Goal: Task Accomplishment & Management: Use online tool/utility

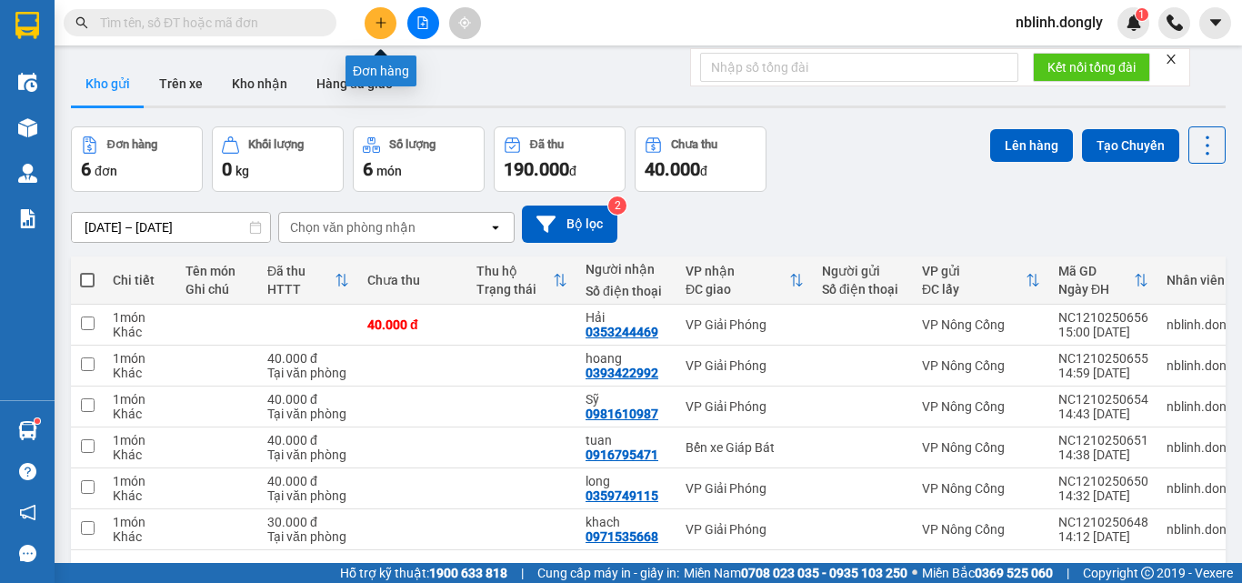
click at [374, 27] on button at bounding box center [381, 23] width 32 height 32
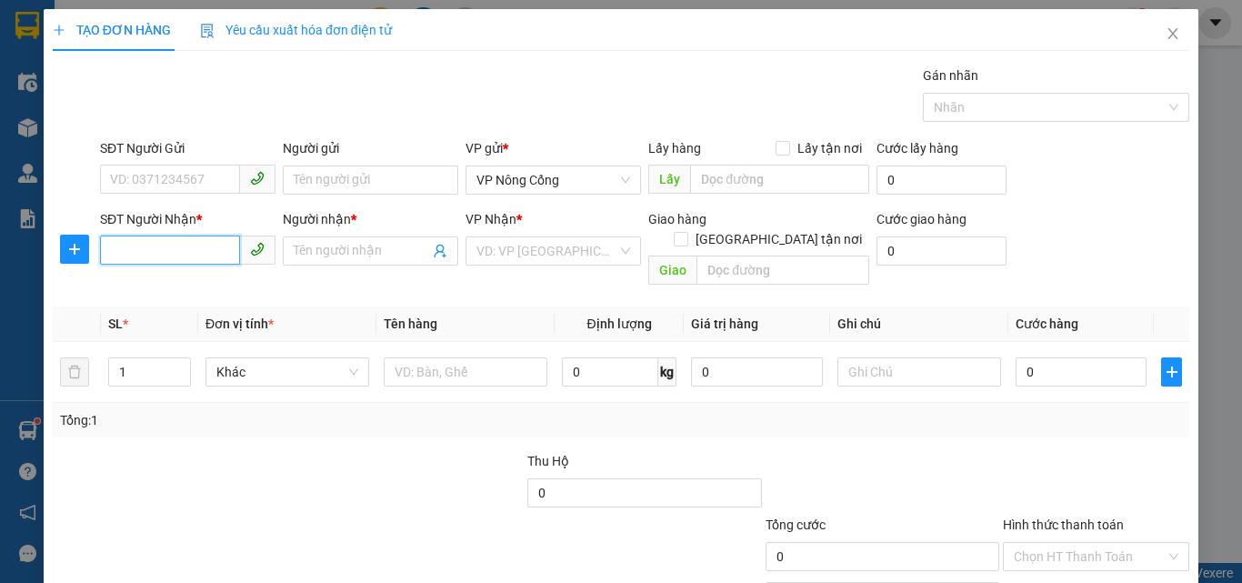
drag, startPoint x: 159, startPoint y: 255, endPoint x: 190, endPoint y: 273, distance: 35.9
click at [185, 266] on div "SĐT Người Nhận * VD: 0377654321" at bounding box center [187, 241] width 175 height 64
type input "0329802241"
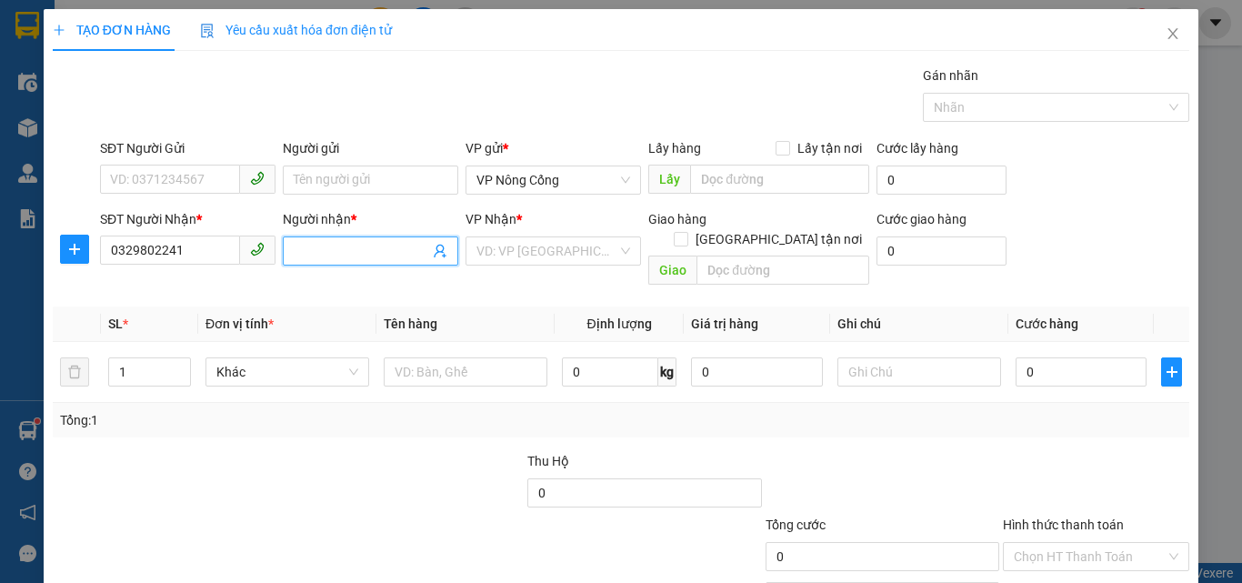
click at [336, 236] on span at bounding box center [370, 250] width 175 height 29
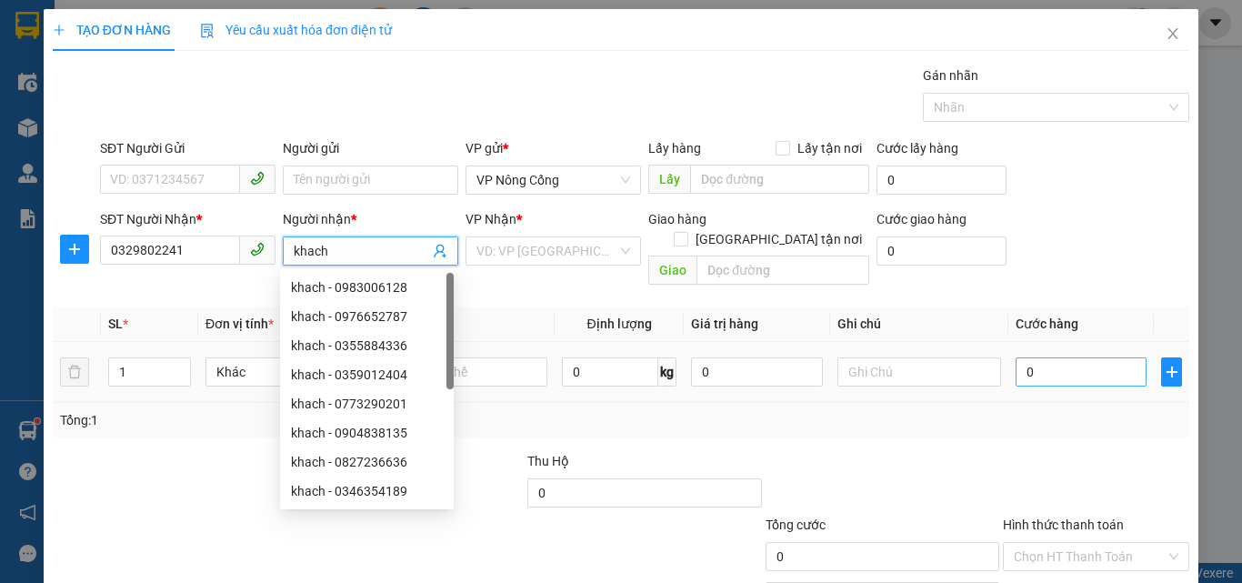
type input "khach"
click at [1045, 357] on input "0" at bounding box center [1080, 371] width 131 height 29
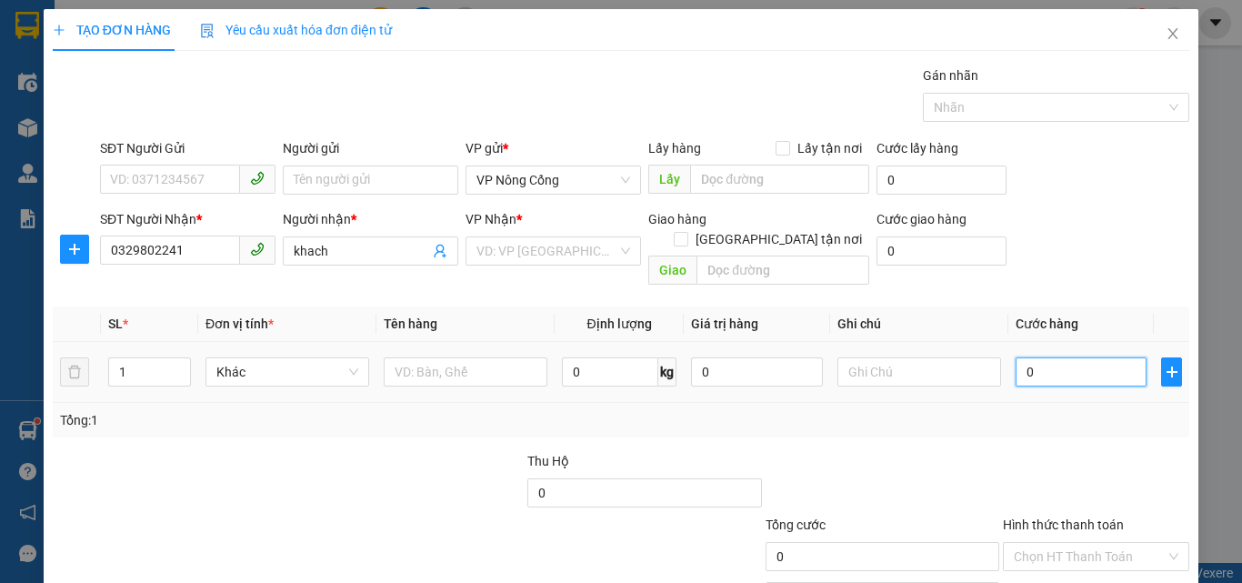
type input "7"
type input "70"
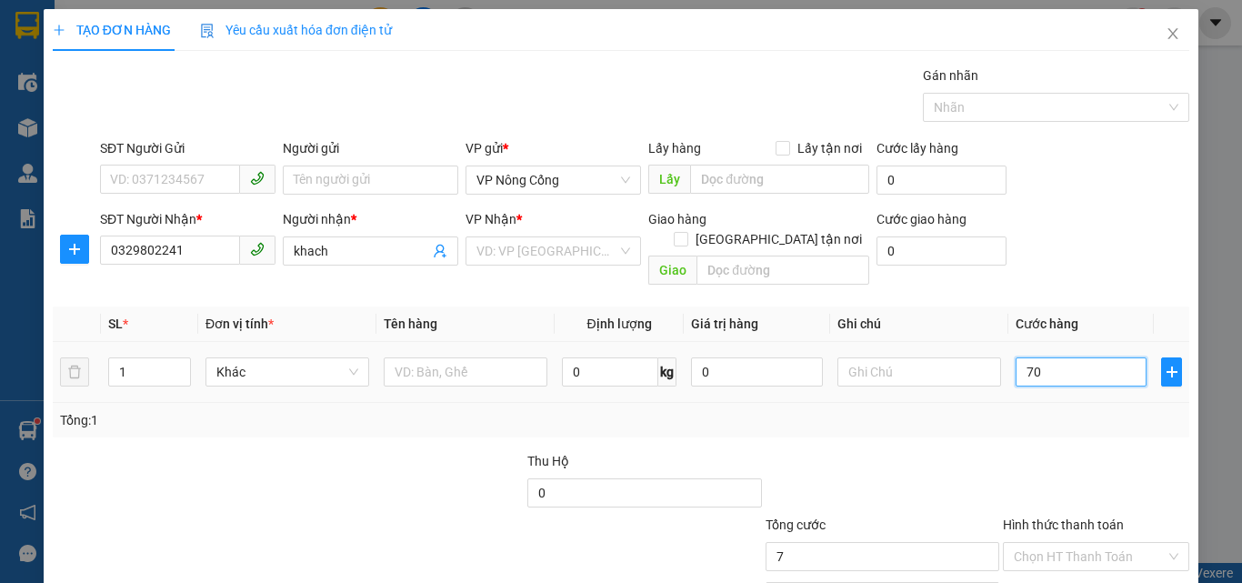
type input "70"
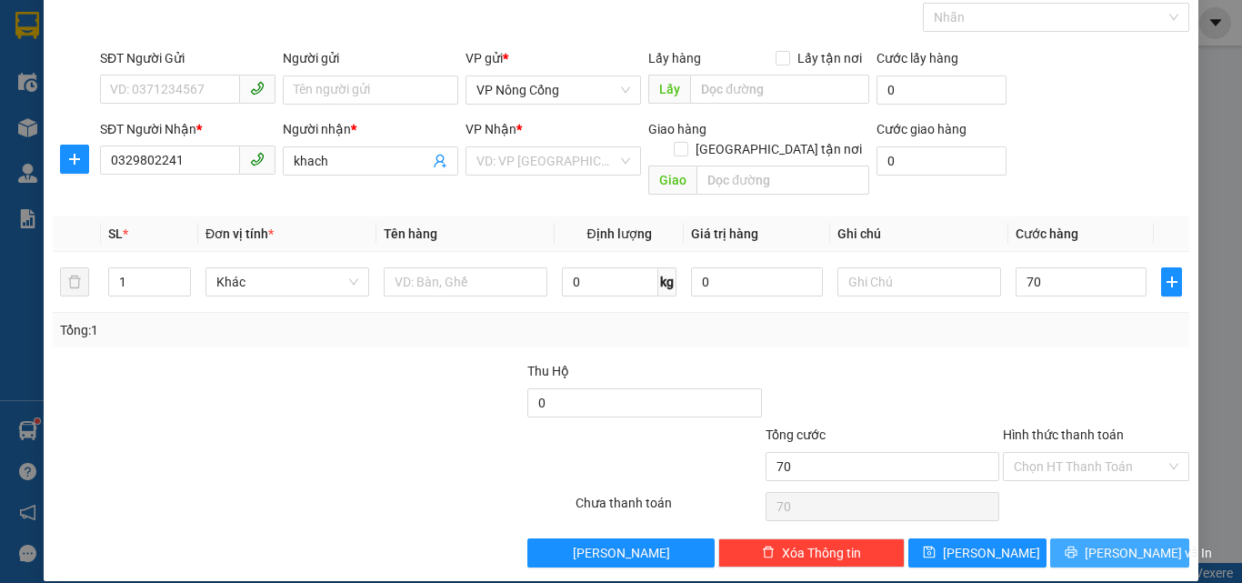
type input "70.000"
click at [1102, 543] on span "[PERSON_NAME] và In" at bounding box center [1147, 553] width 127 height 20
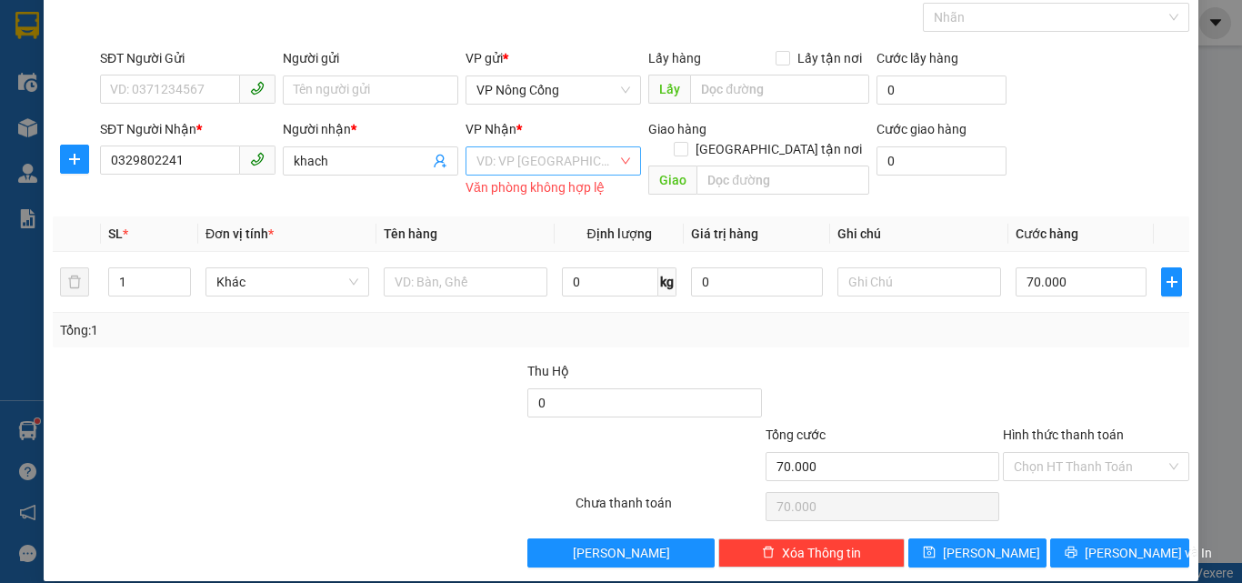
drag, startPoint x: 486, startPoint y: 155, endPoint x: 492, endPoint y: 164, distance: 9.8
click at [488, 157] on input "search" at bounding box center [546, 160] width 141 height 27
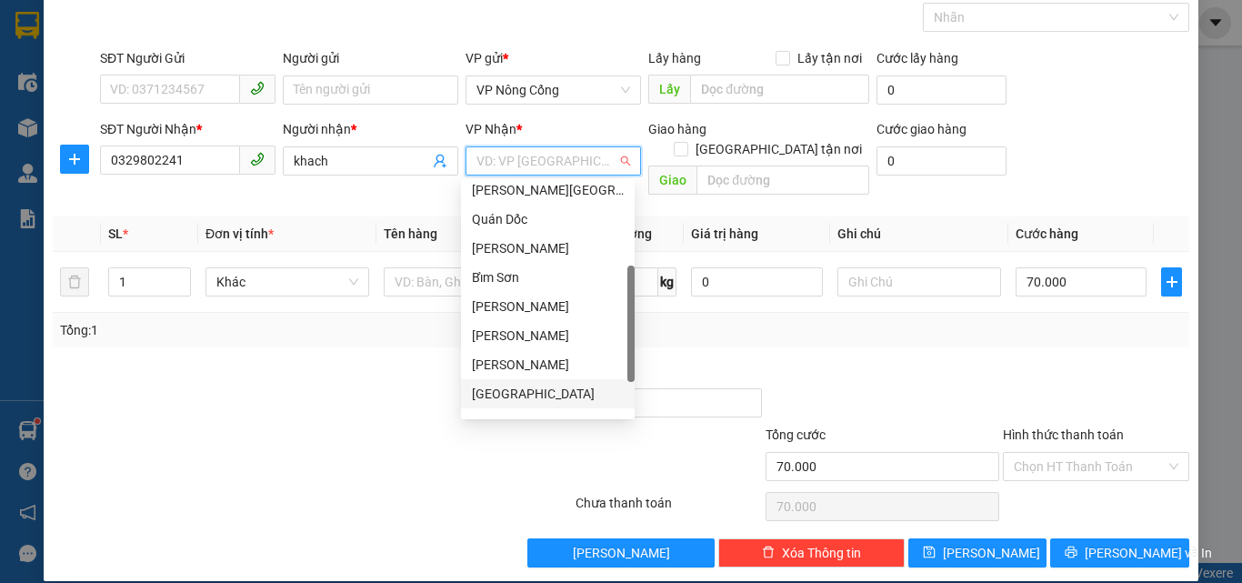
scroll to position [262, 0]
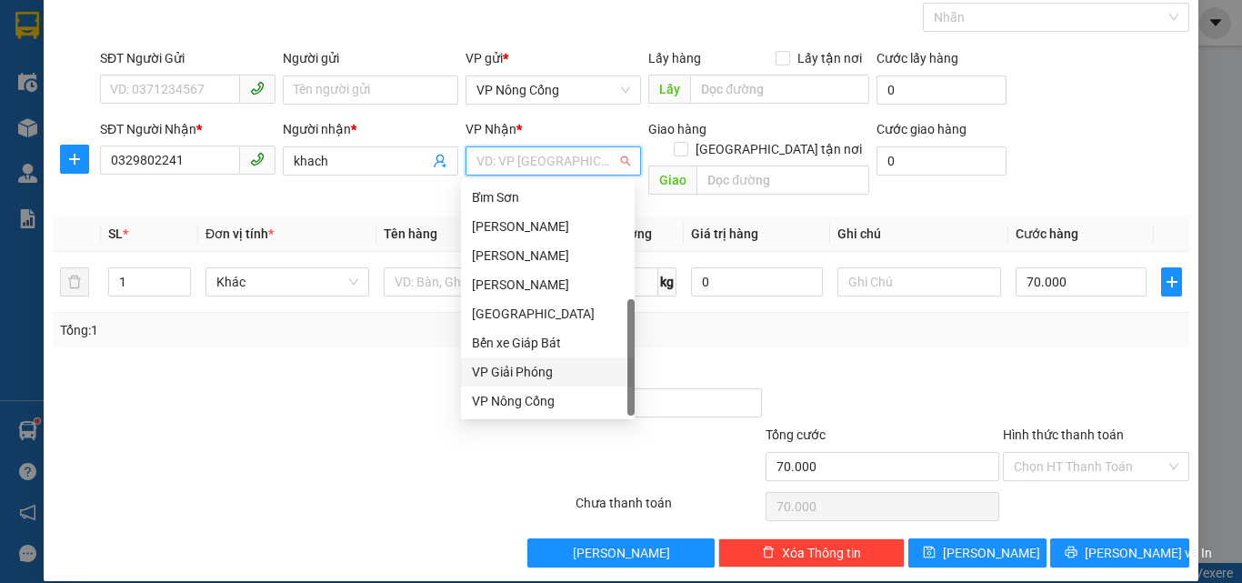
click at [509, 371] on div "VP Giải Phóng" at bounding box center [548, 372] width 152 height 20
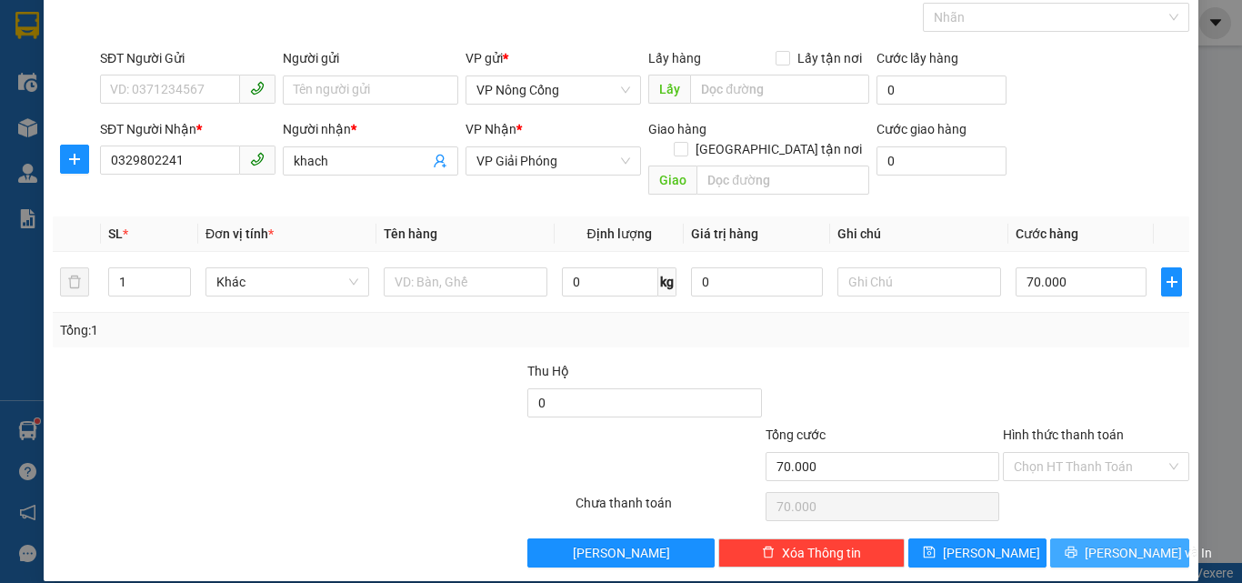
drag, startPoint x: 1101, startPoint y: 530, endPoint x: 1044, endPoint y: 481, distance: 75.4
click at [1102, 543] on span "[PERSON_NAME] và In" at bounding box center [1147, 553] width 127 height 20
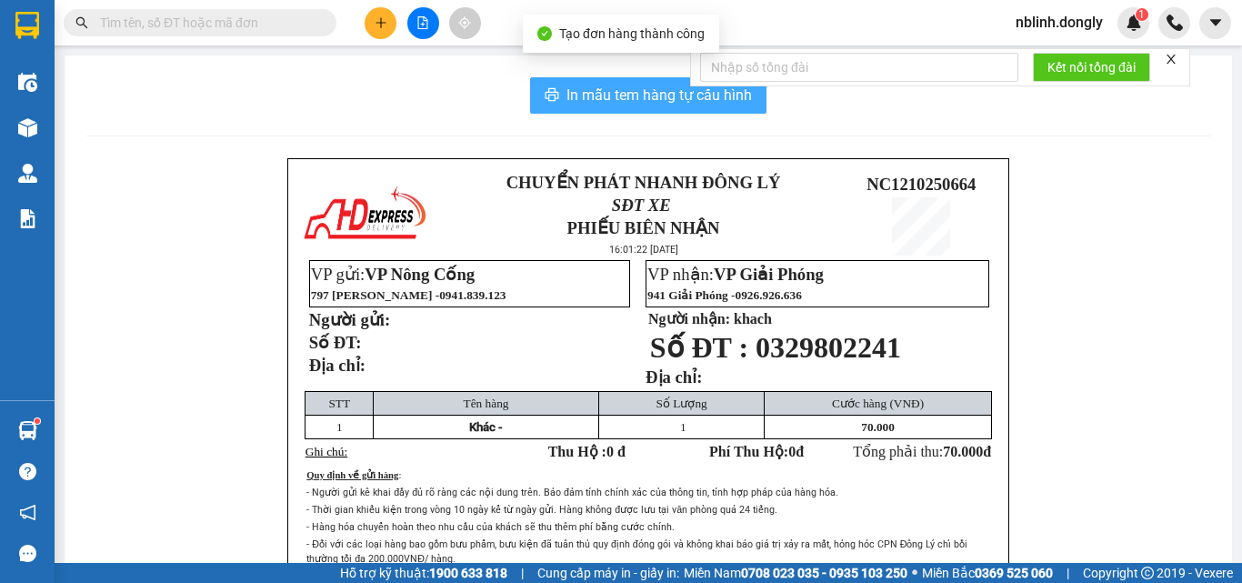
drag, startPoint x: 655, startPoint y: 85, endPoint x: 850, endPoint y: 325, distance: 308.9
click at [655, 86] on span "In mẫu tem hàng tự cấu hình" at bounding box center [658, 95] width 185 height 23
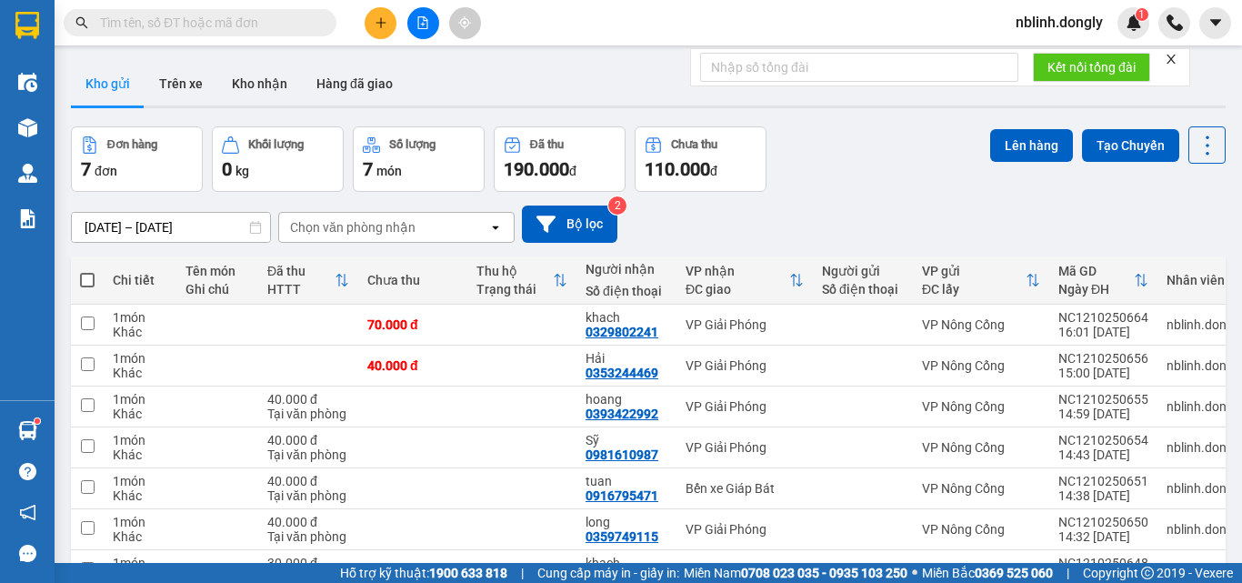
scroll to position [110, 0]
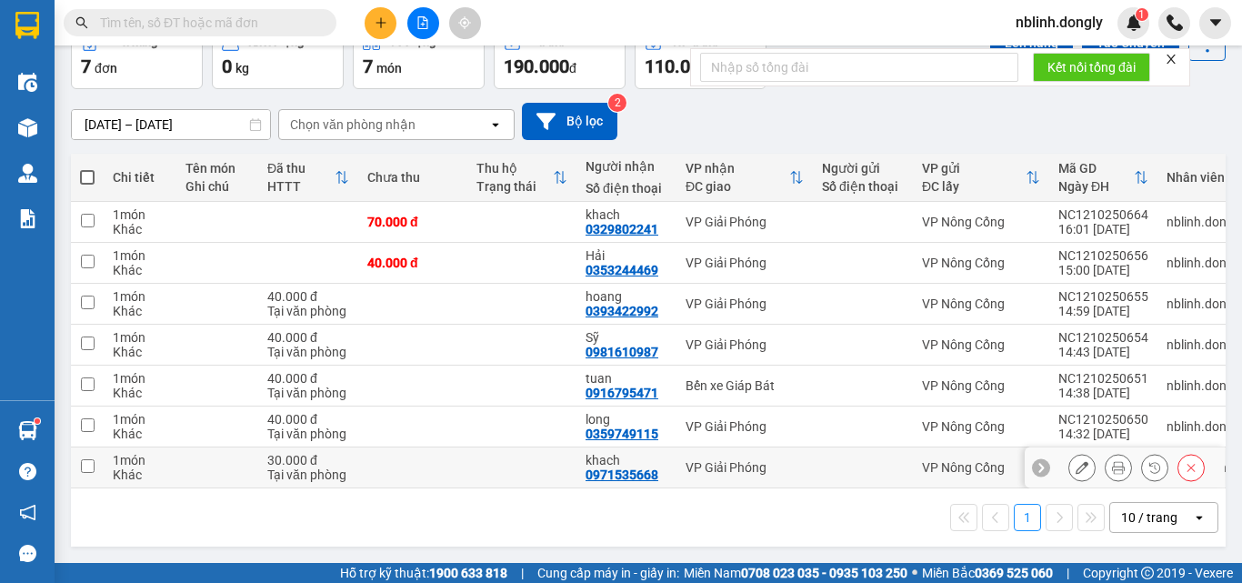
click at [92, 459] on input "checkbox" at bounding box center [88, 466] width 14 height 14
checkbox input "true"
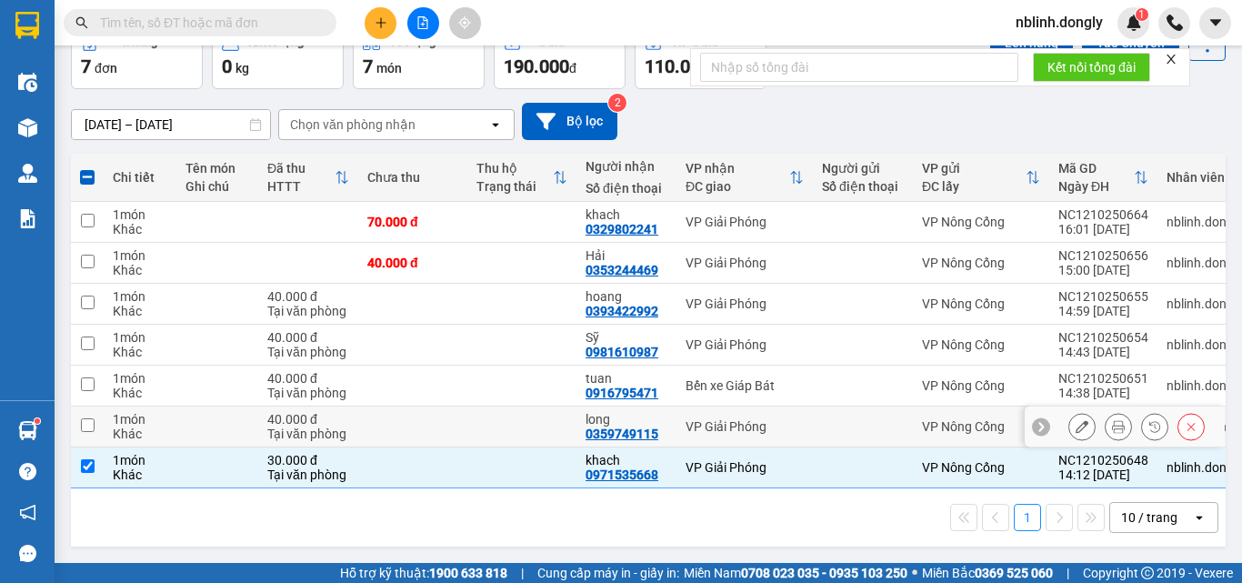
drag, startPoint x: 90, startPoint y: 418, endPoint x: 91, endPoint y: 408, distance: 10.0
click at [92, 418] on input "checkbox" at bounding box center [88, 425] width 14 height 14
checkbox input "true"
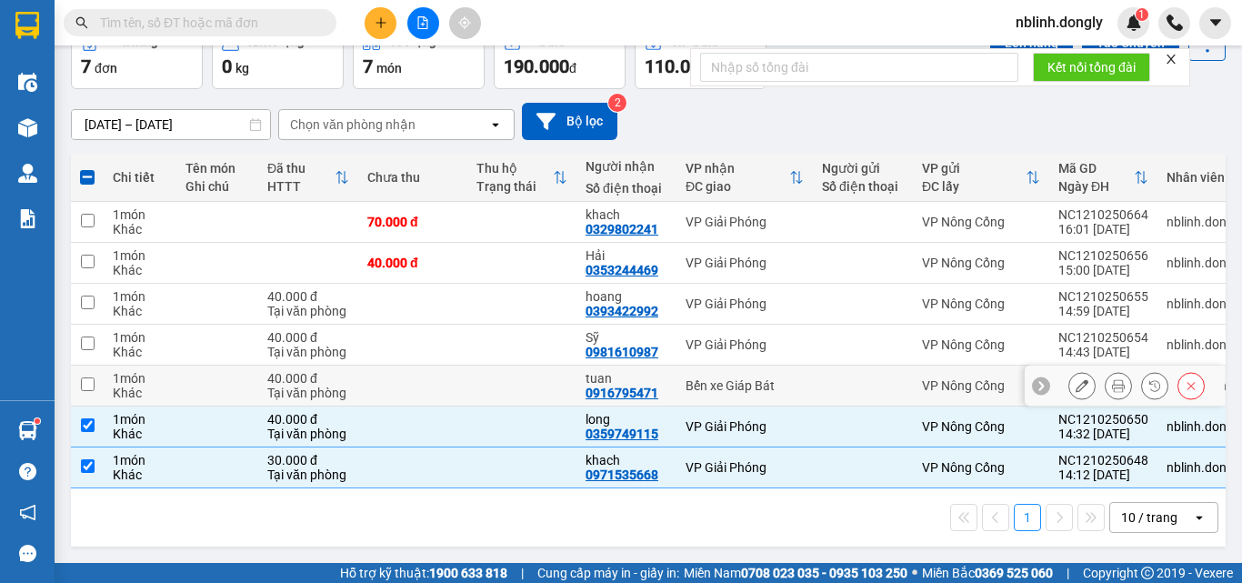
drag, startPoint x: 85, startPoint y: 373, endPoint x: 90, endPoint y: 360, distance: 13.5
click at [87, 377] on input "checkbox" at bounding box center [88, 384] width 14 height 14
checkbox input "true"
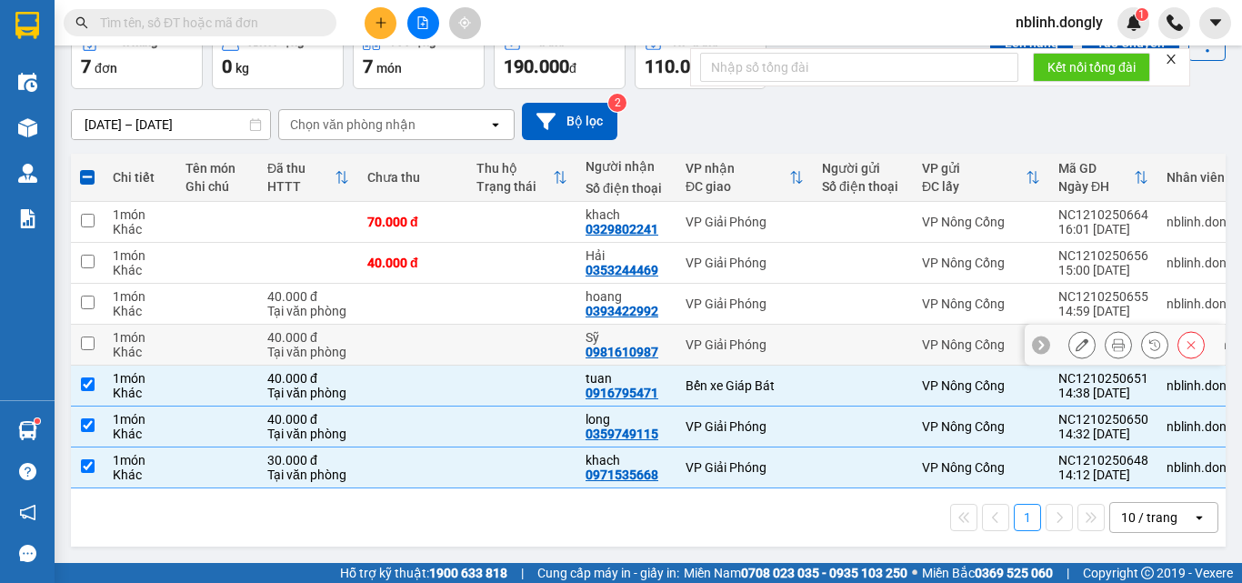
click at [81, 336] on input "checkbox" at bounding box center [88, 343] width 14 height 14
checkbox input "true"
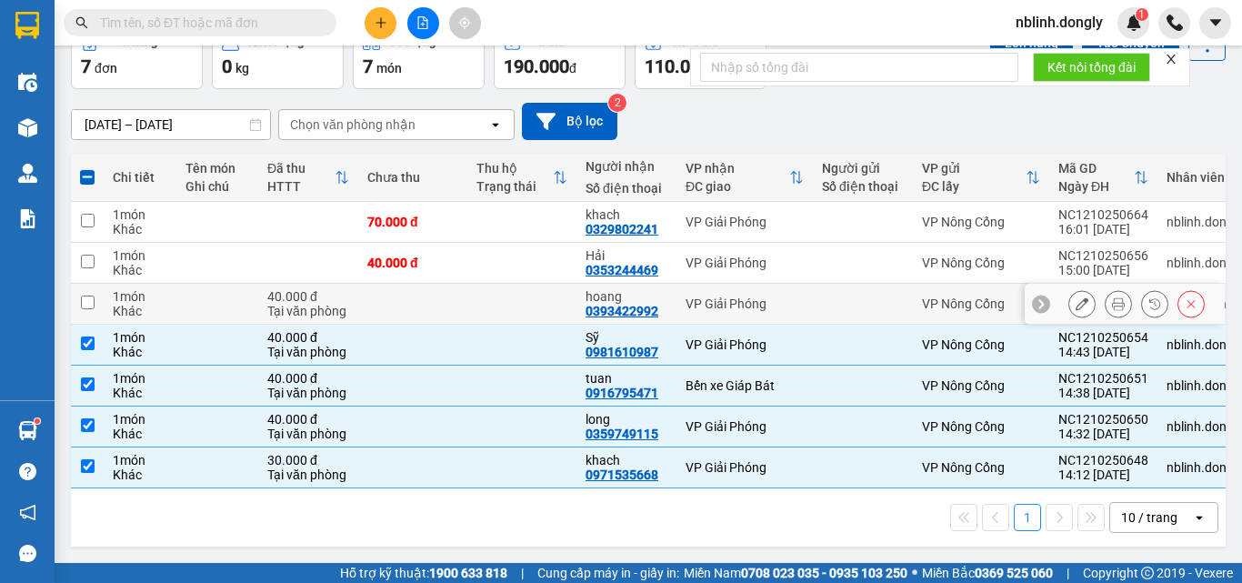
click at [88, 295] on input "checkbox" at bounding box center [88, 302] width 14 height 14
checkbox input "true"
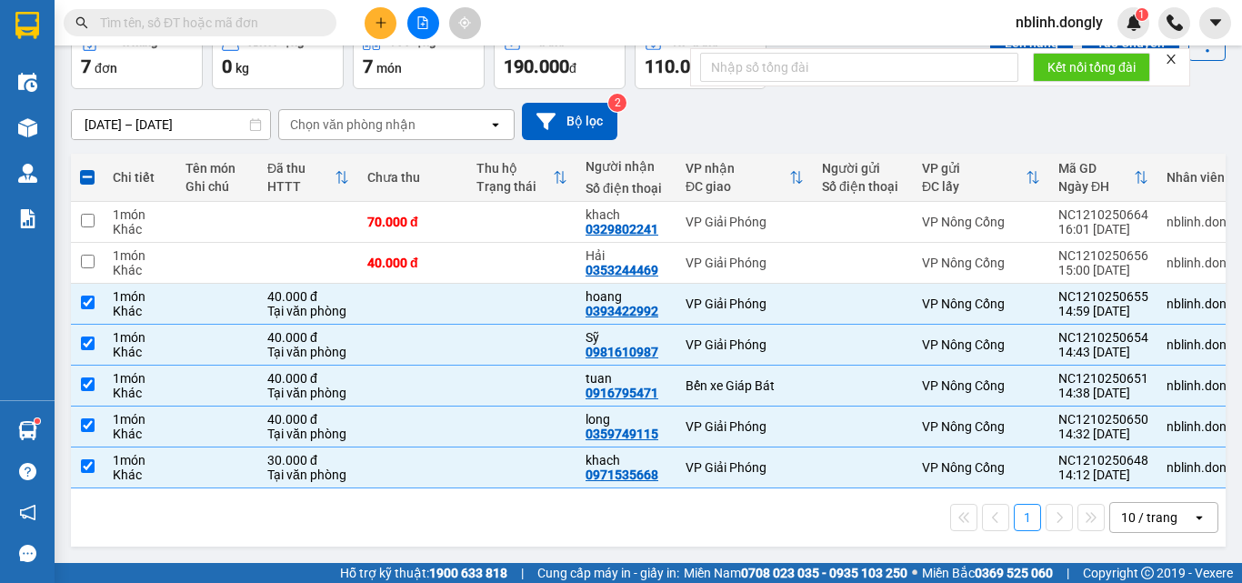
scroll to position [0, 0]
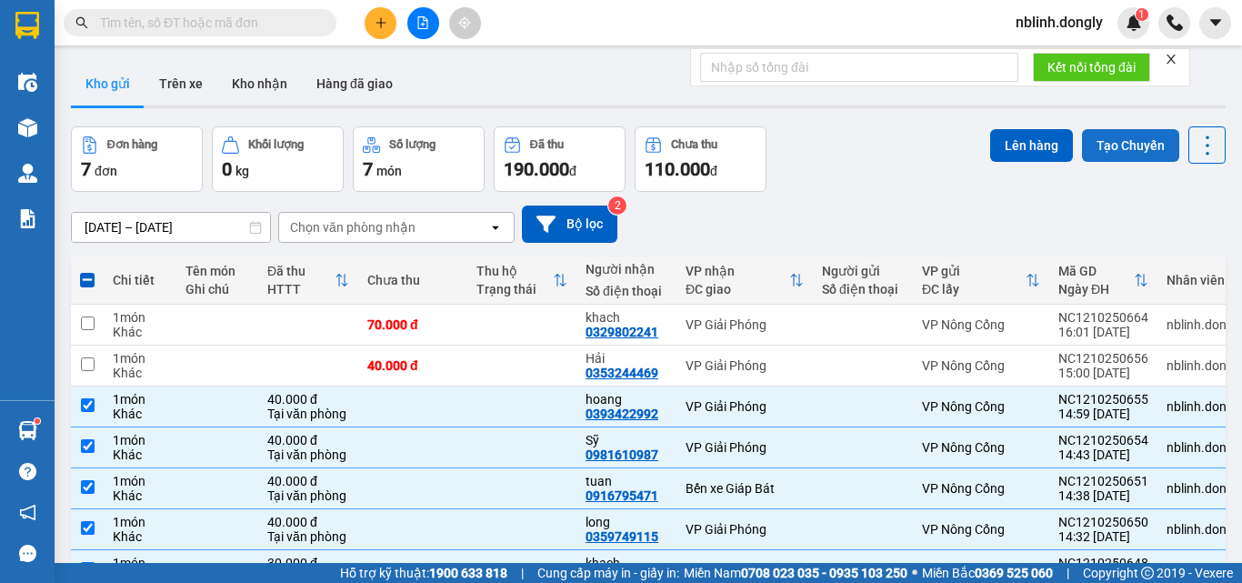
click at [1122, 142] on button "Tạo Chuyến" at bounding box center [1130, 145] width 97 height 33
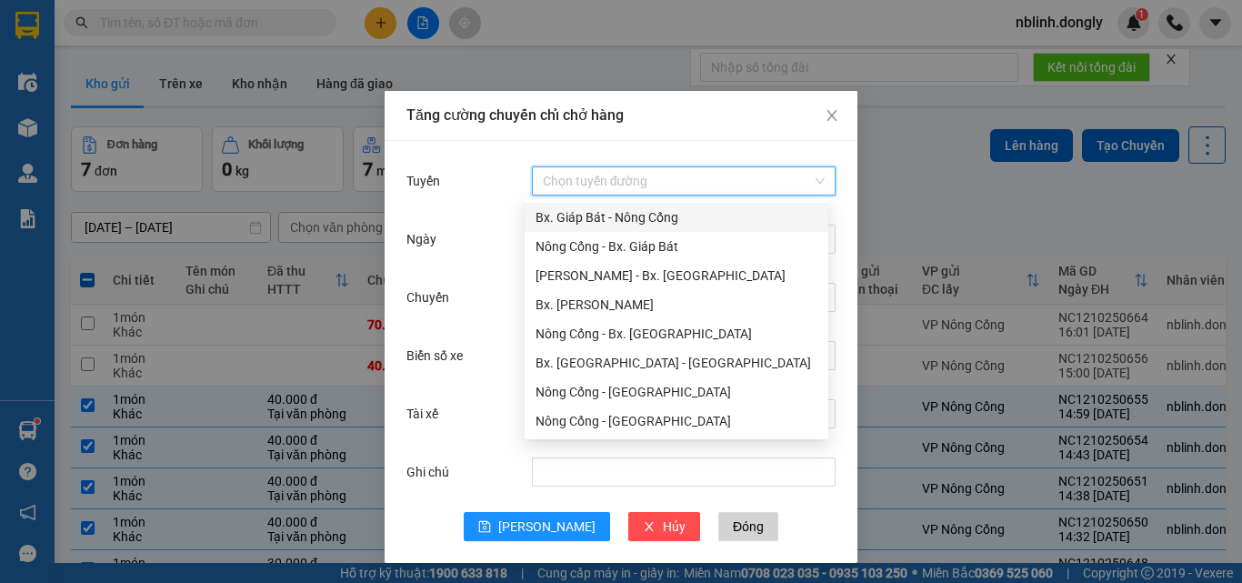
drag, startPoint x: 558, startPoint y: 173, endPoint x: 585, endPoint y: 213, distance: 48.4
click at [559, 175] on input "Tuyến" at bounding box center [677, 180] width 269 height 27
drag, startPoint x: 648, startPoint y: 245, endPoint x: 639, endPoint y: 305, distance: 59.8
click at [648, 249] on div "Nông Cống - Bx. Giáp Bát" at bounding box center [676, 246] width 282 height 20
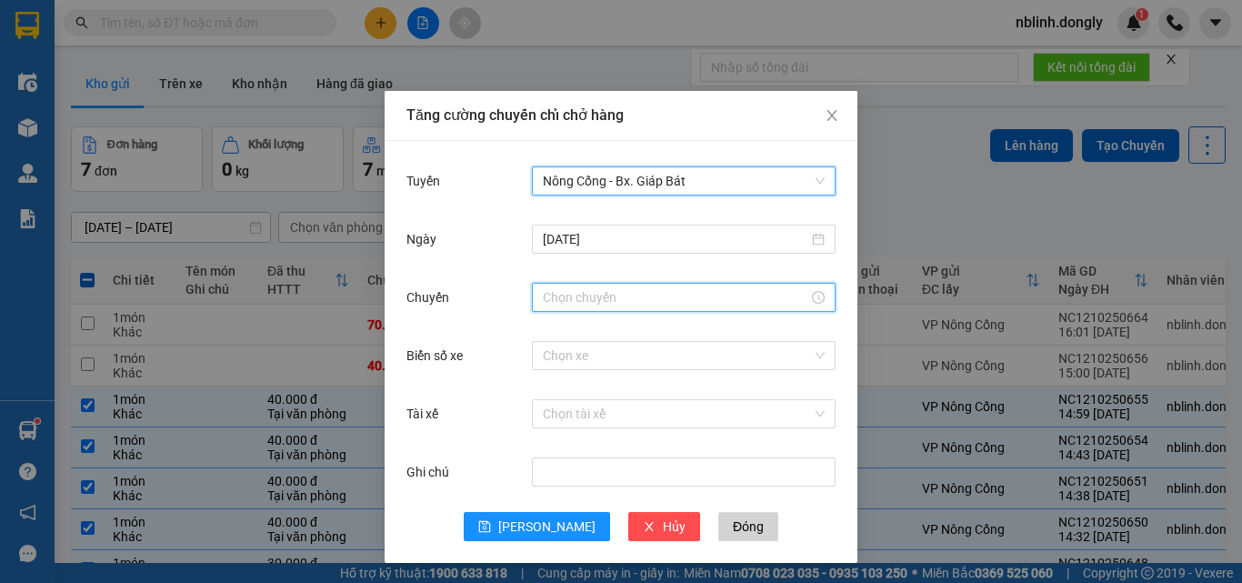
click at [566, 304] on input "Chuyến" at bounding box center [675, 297] width 265 height 20
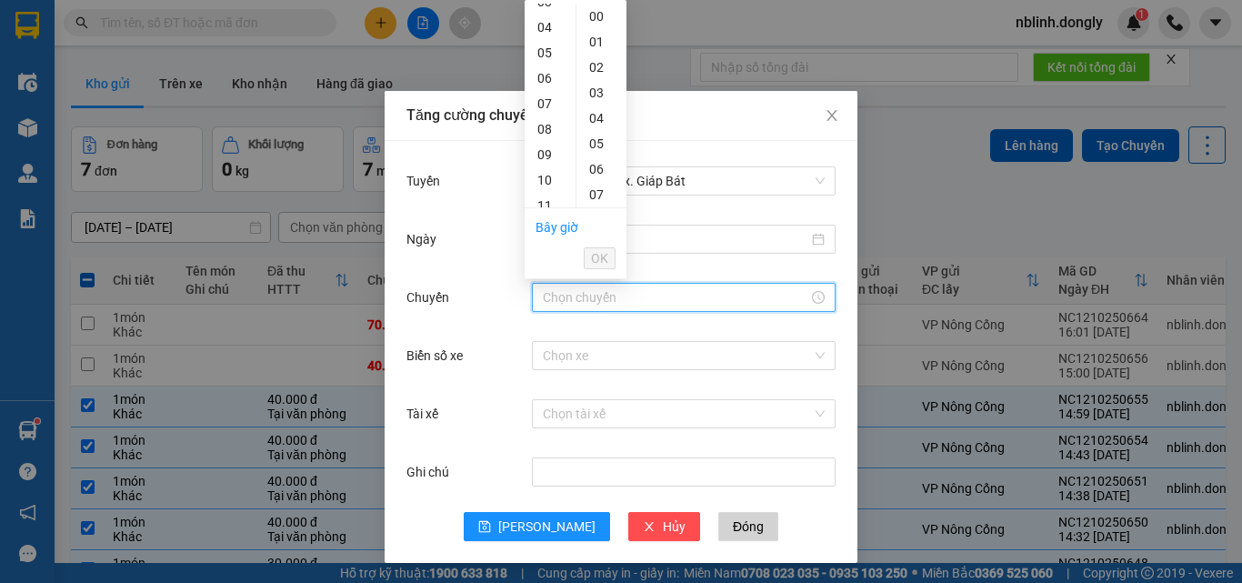
scroll to position [273, 0]
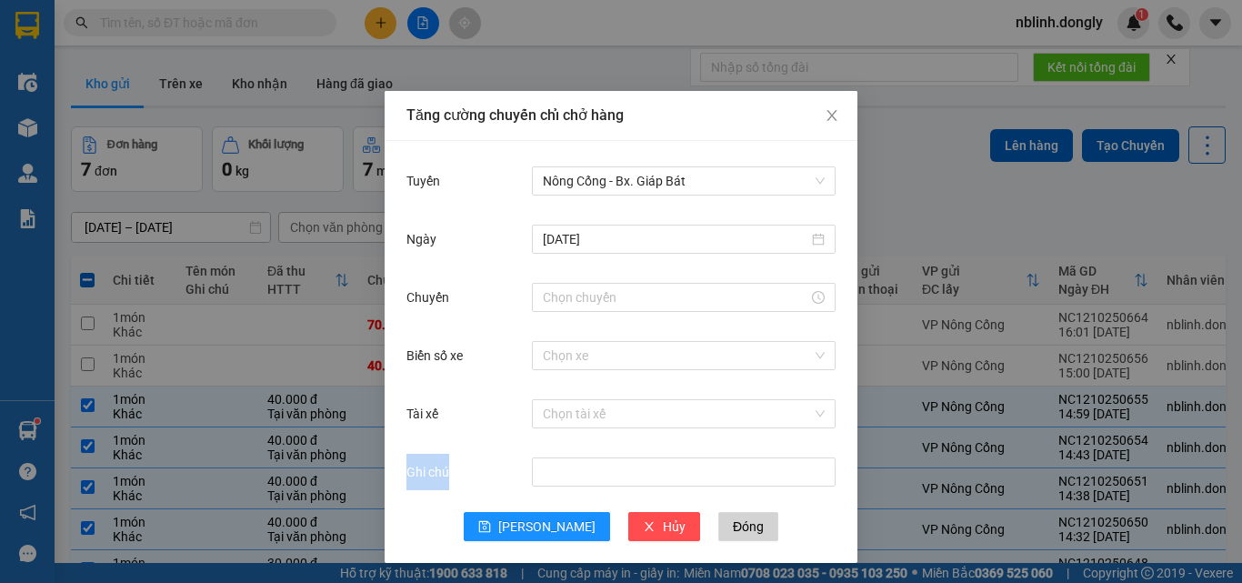
drag, startPoint x: 0, startPoint y: 565, endPoint x: 0, endPoint y: 389, distance: 176.4
click at [0, 580] on div "Tăng cường chuyến chỉ chở hàng Tuyến Nông Cống - [GEOGRAPHIC_DATA]. Giáp Bát [D…" at bounding box center [621, 291] width 1242 height 583
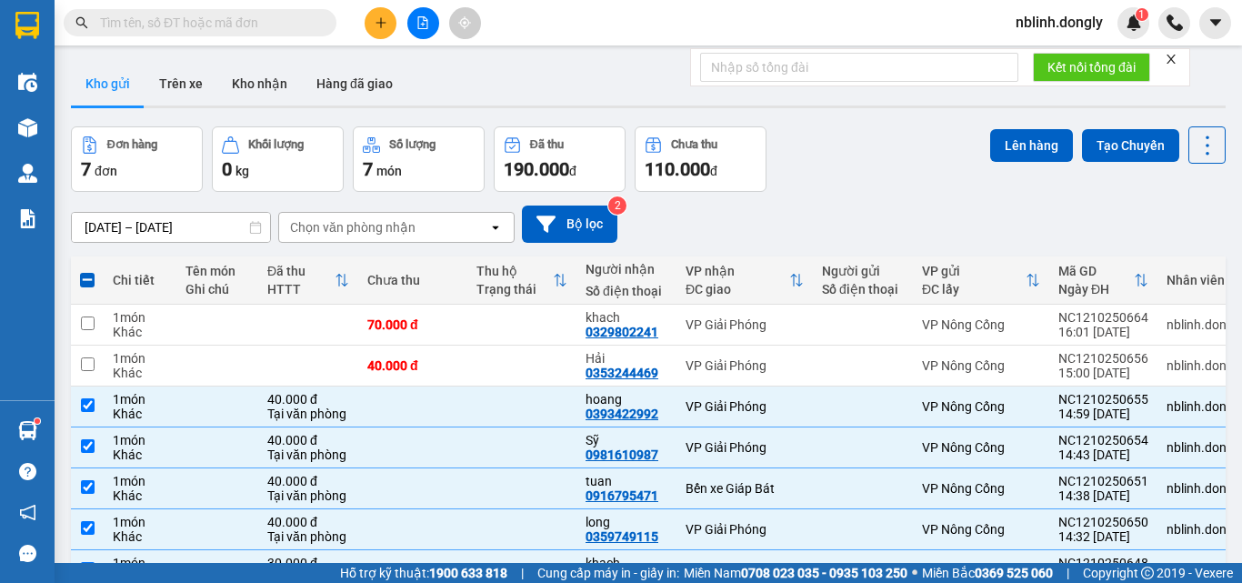
scroll to position [0, 0]
click at [1108, 139] on button "Tạo Chuyến" at bounding box center [1130, 145] width 97 height 33
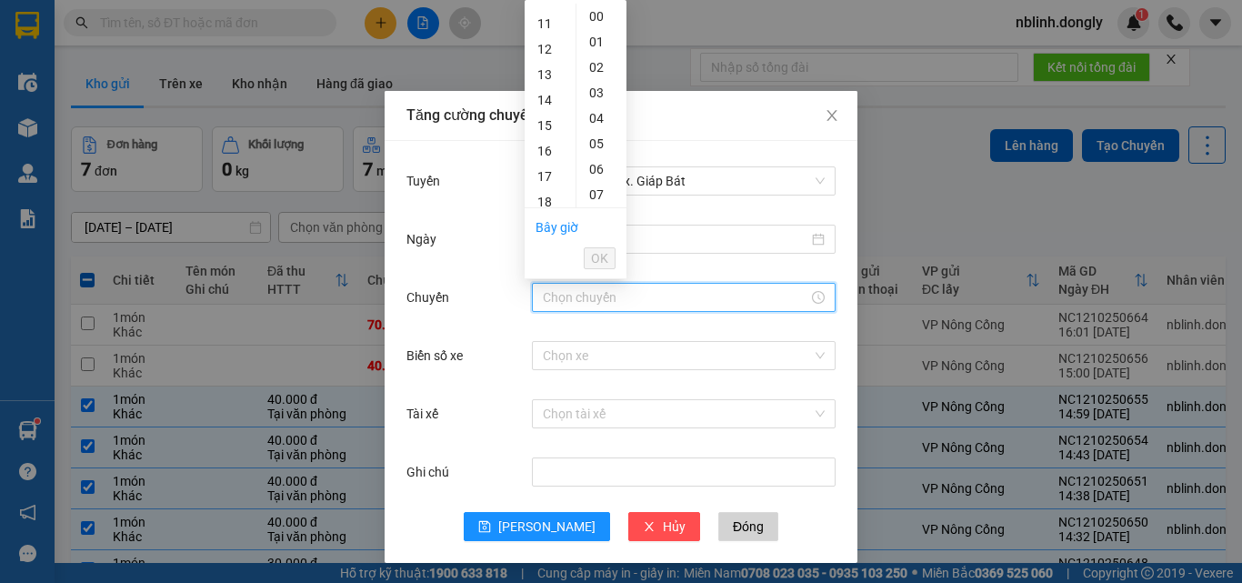
click at [555, 292] on input "Chuyến" at bounding box center [675, 297] width 265 height 20
drag, startPoint x: 544, startPoint y: 125, endPoint x: 556, endPoint y: 147, distance: 25.3
click at [544, 126] on div "15" at bounding box center [550, 125] width 51 height 25
click at [591, 162] on div "20" at bounding box center [601, 161] width 50 height 25
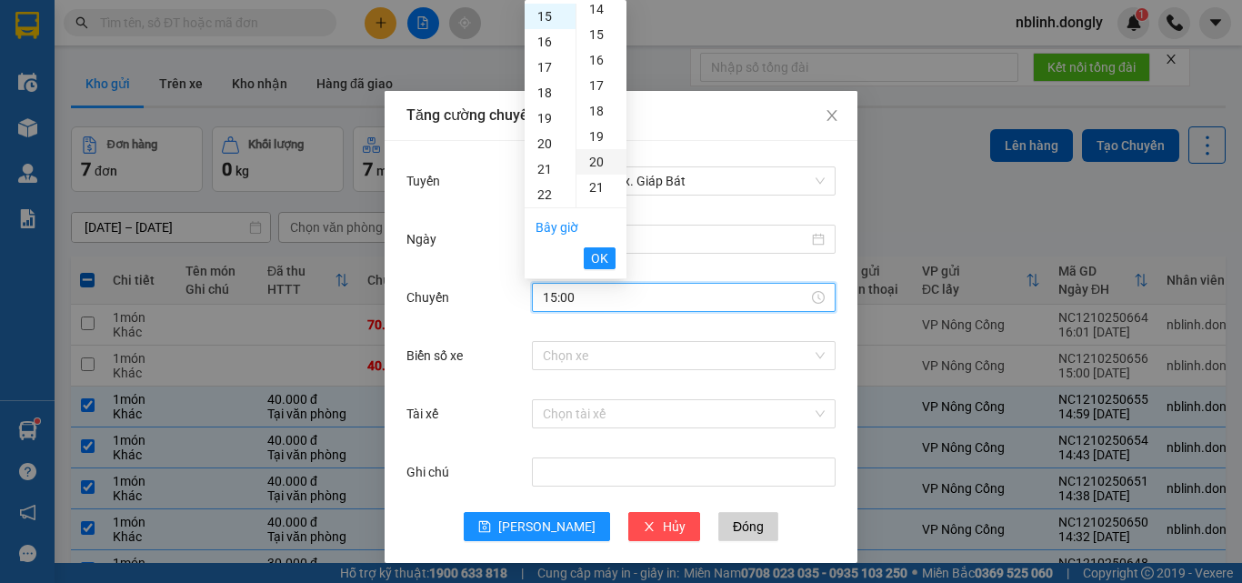
type input "15:20"
click at [601, 254] on span "OK" at bounding box center [599, 258] width 17 height 20
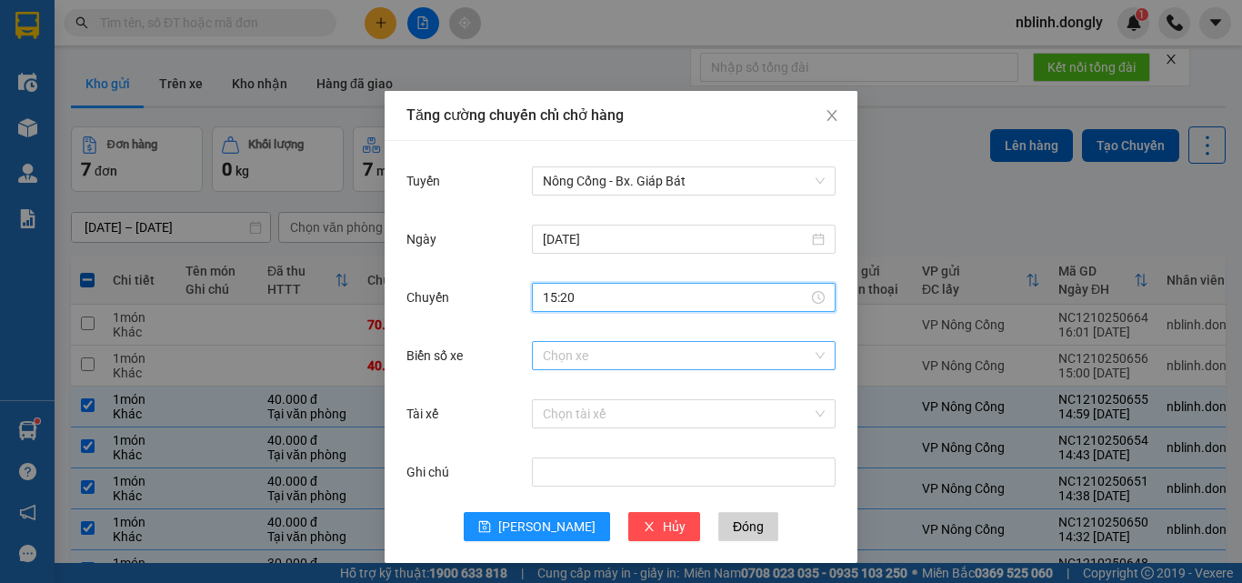
drag, startPoint x: 555, startPoint y: 355, endPoint x: 552, endPoint y: 345, distance: 10.4
click at [555, 355] on input "Biển số xe" at bounding box center [677, 355] width 269 height 27
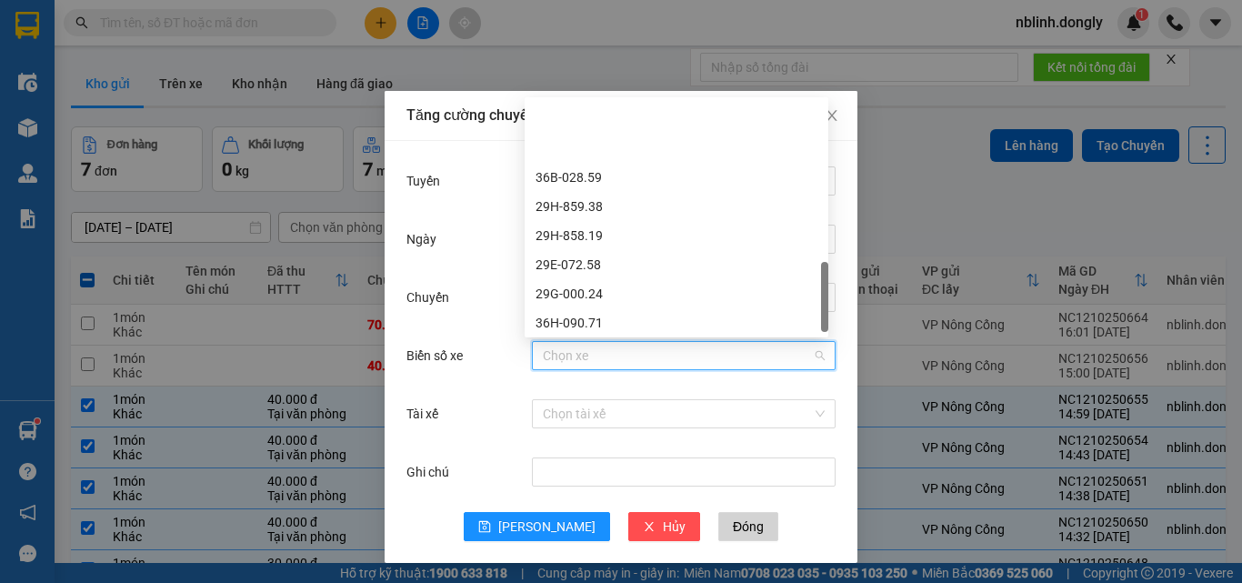
scroll to position [720, 0]
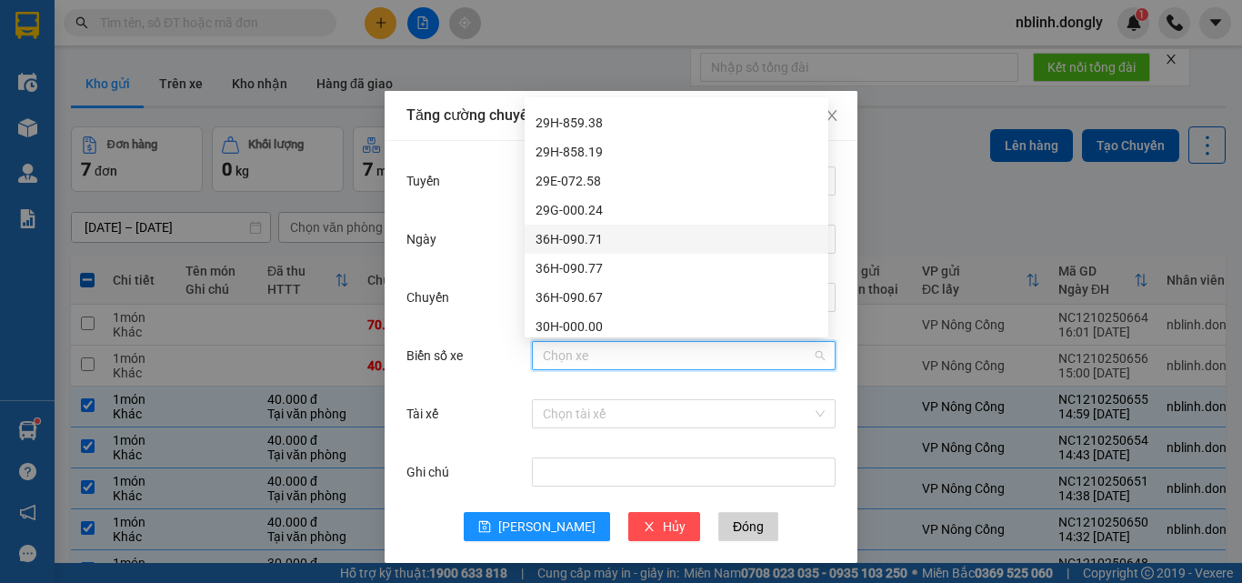
click at [582, 241] on div "36H-090.71" at bounding box center [676, 239] width 282 height 20
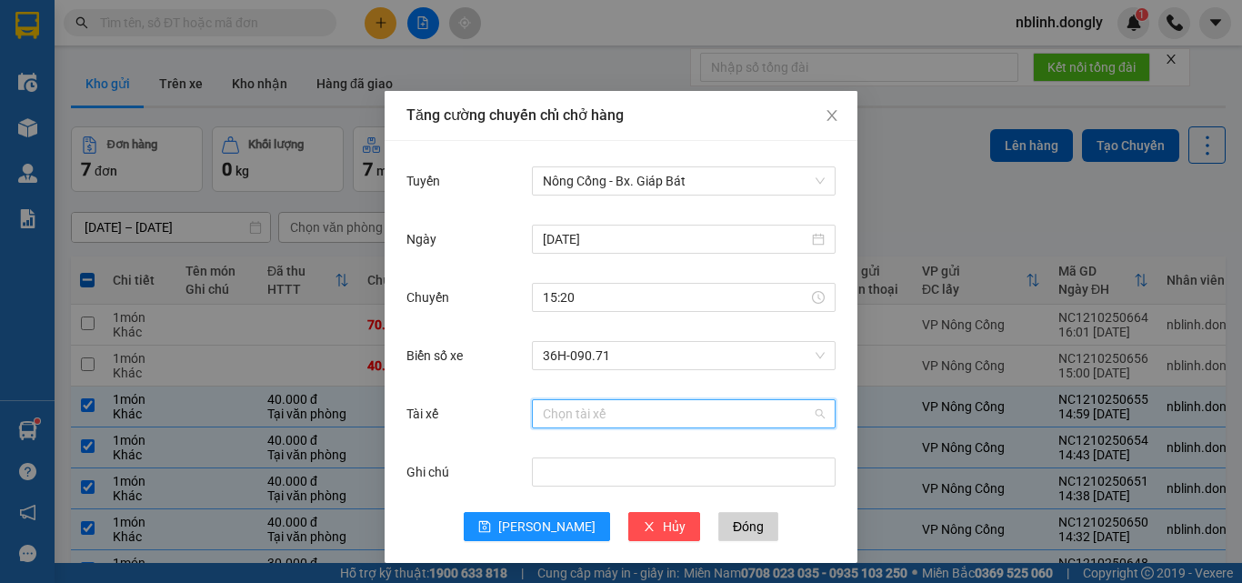
click at [553, 413] on input "Tài xế" at bounding box center [677, 413] width 269 height 27
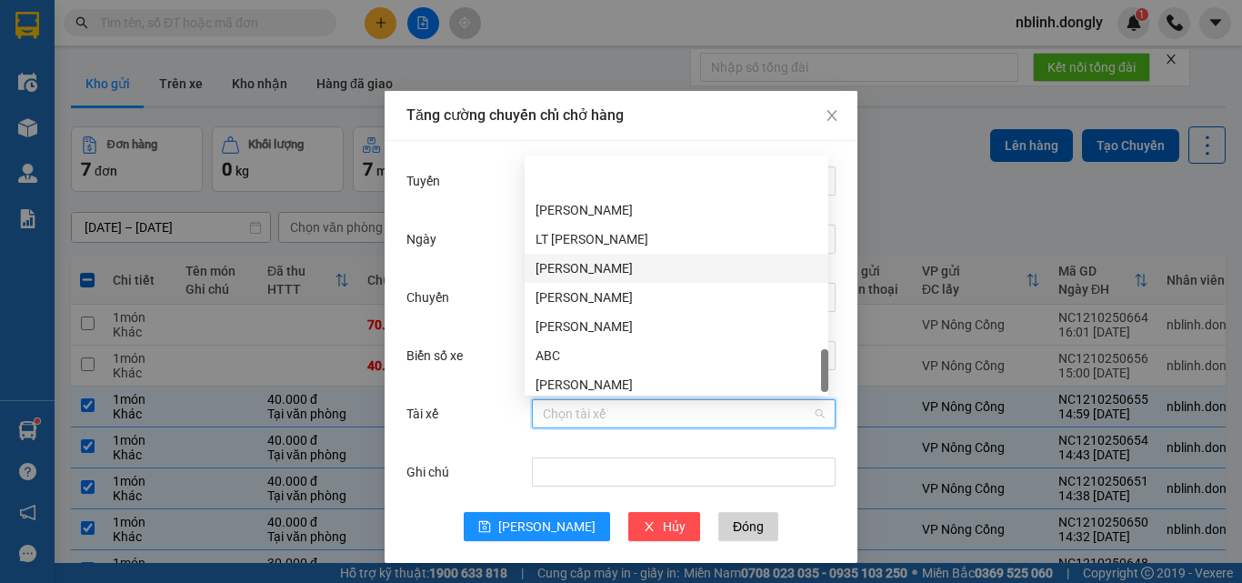
scroll to position [1338, 0]
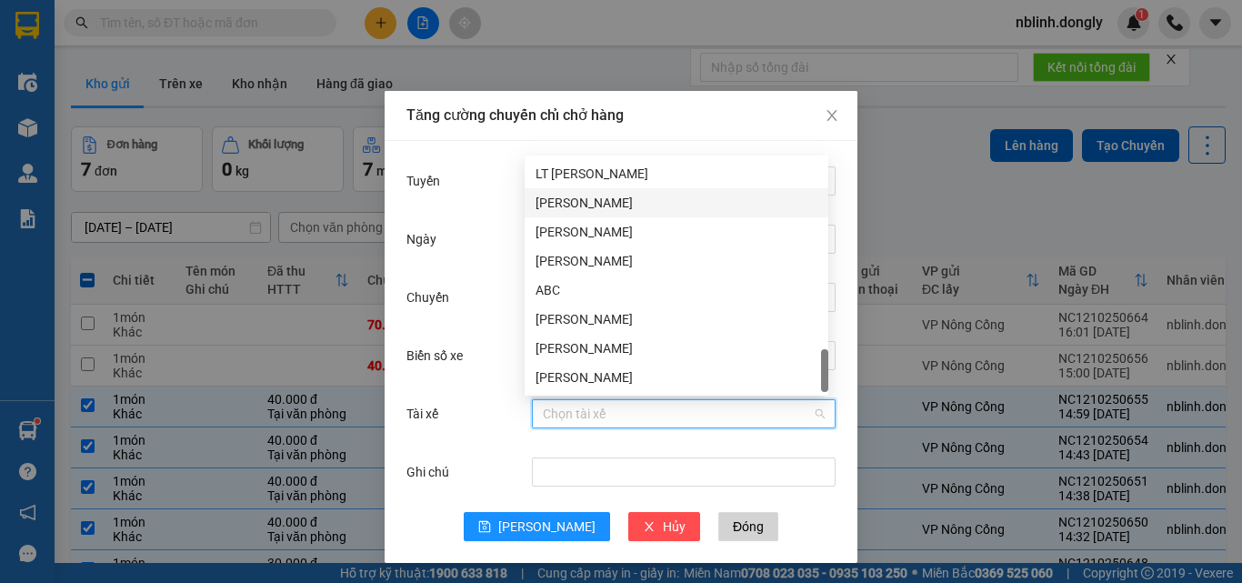
click at [588, 194] on div "[PERSON_NAME]" at bounding box center [676, 203] width 282 height 20
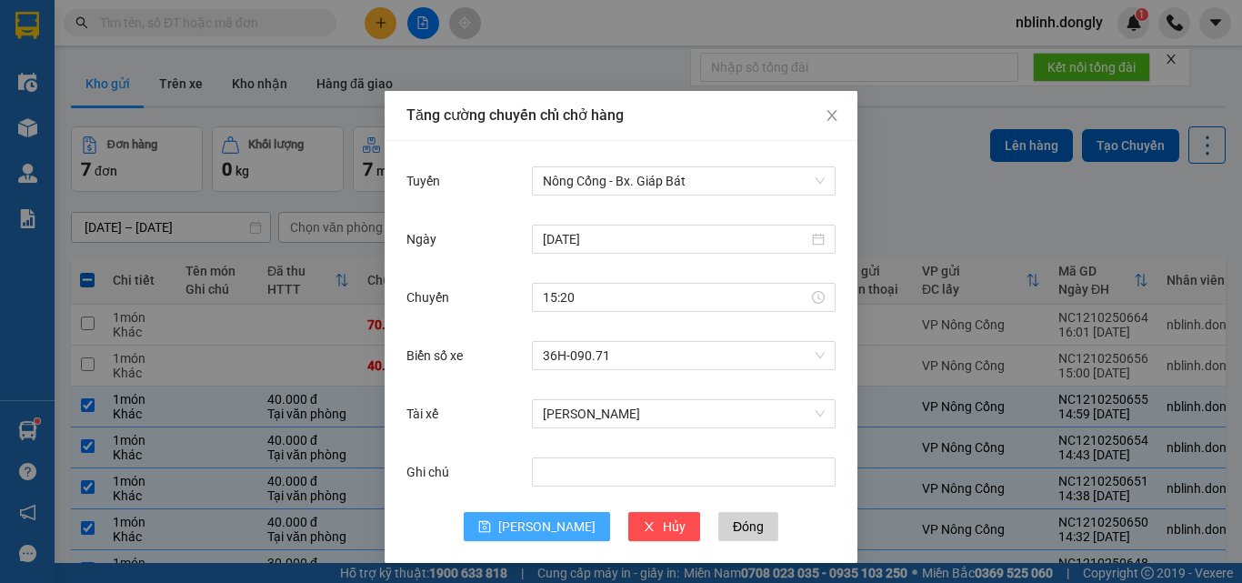
drag, startPoint x: 537, startPoint y: 525, endPoint x: 659, endPoint y: 392, distance: 180.1
click at [537, 524] on span "[PERSON_NAME]" at bounding box center [546, 526] width 97 height 20
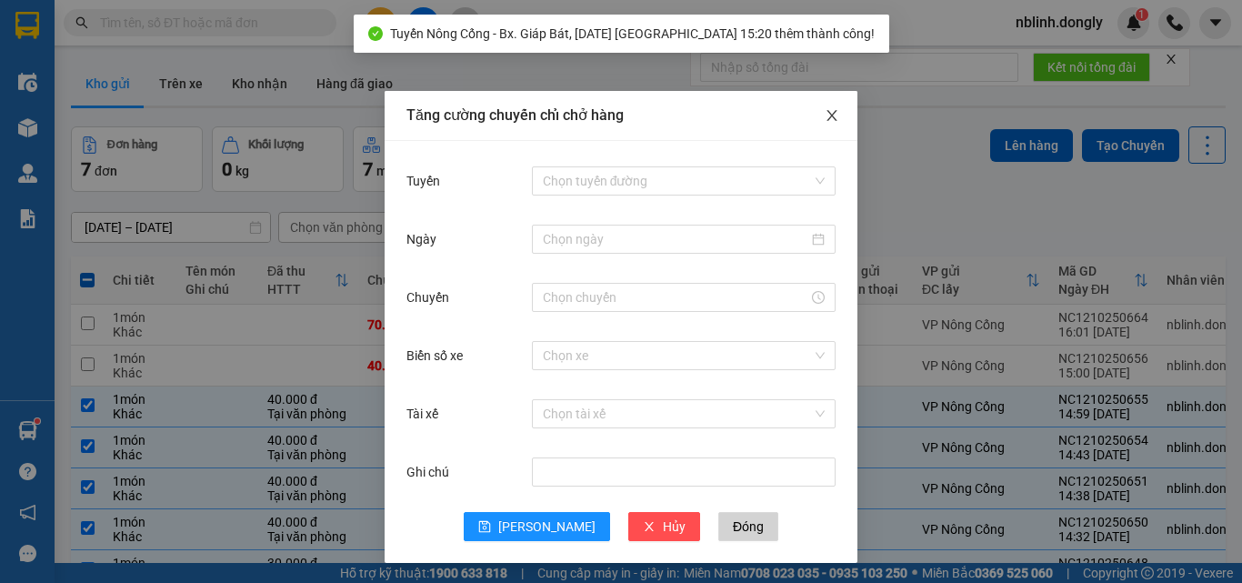
click at [824, 115] on icon "close" at bounding box center [831, 115] width 15 height 15
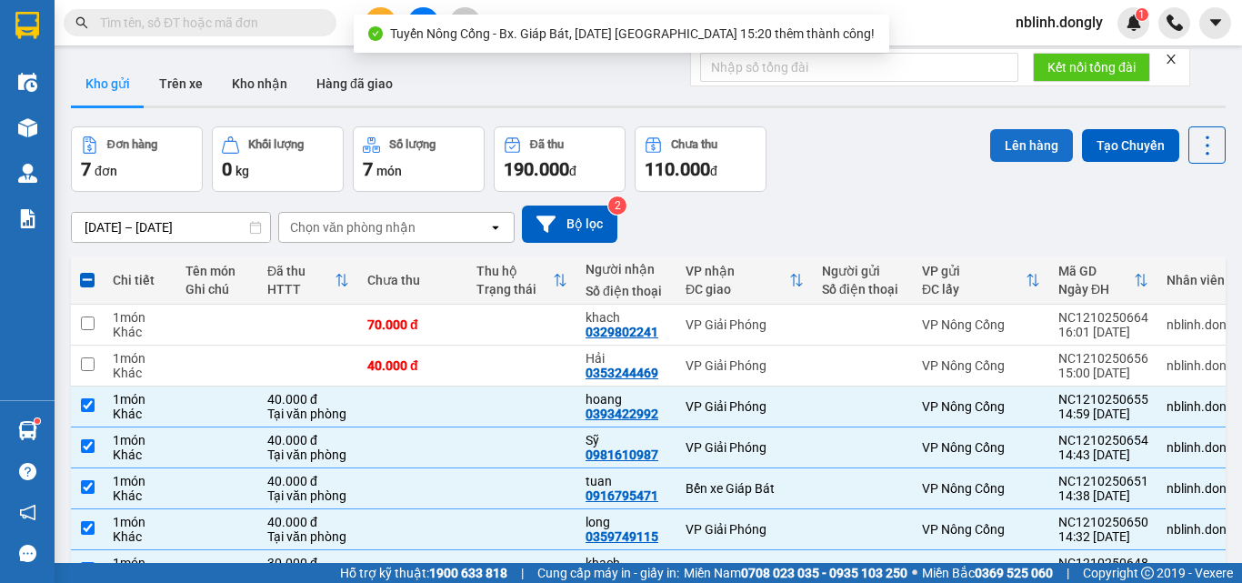
click at [994, 150] on button "Lên hàng" at bounding box center [1031, 145] width 83 height 33
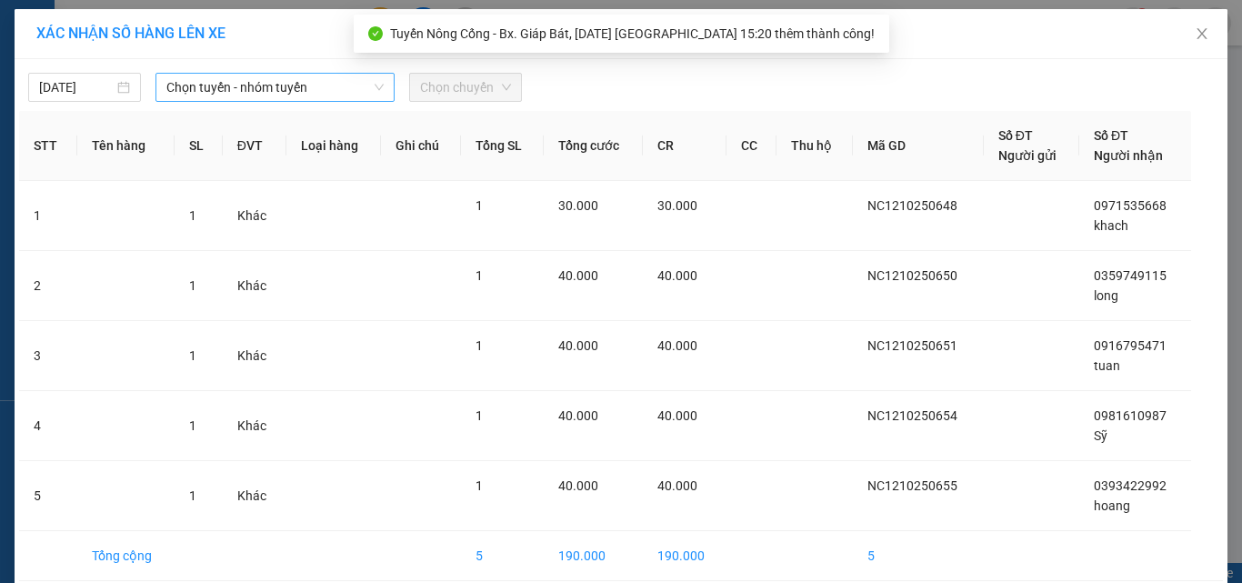
click at [209, 89] on span "Chọn tuyến - nhóm tuyến" at bounding box center [274, 87] width 217 height 27
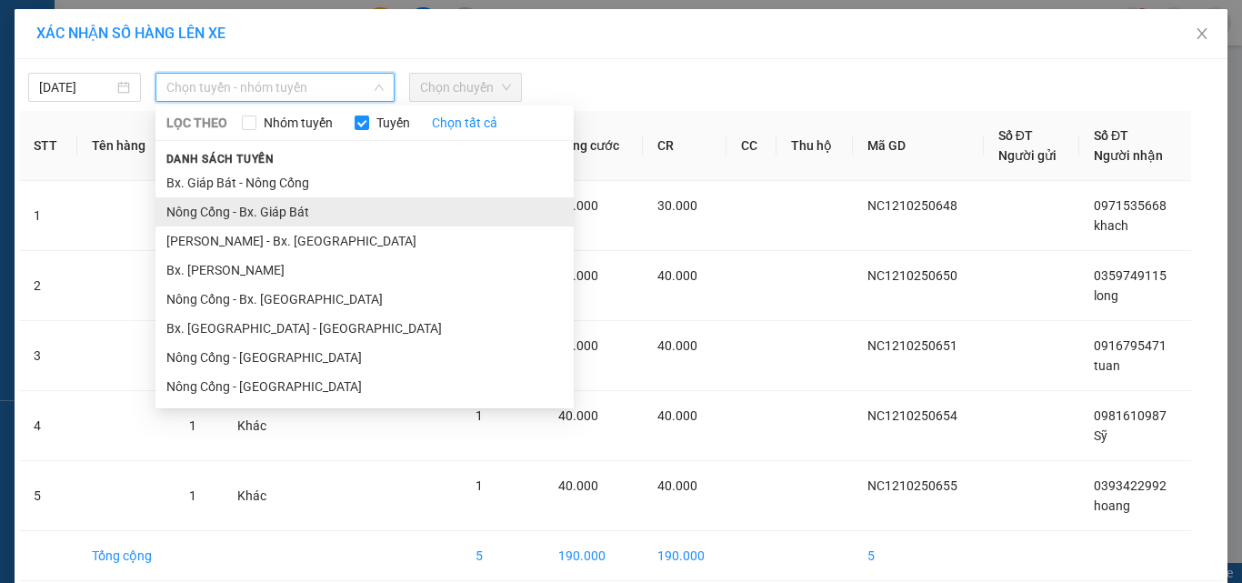
click at [255, 215] on li "Nông Cống - Bx. Giáp Bát" at bounding box center [364, 211] width 418 height 29
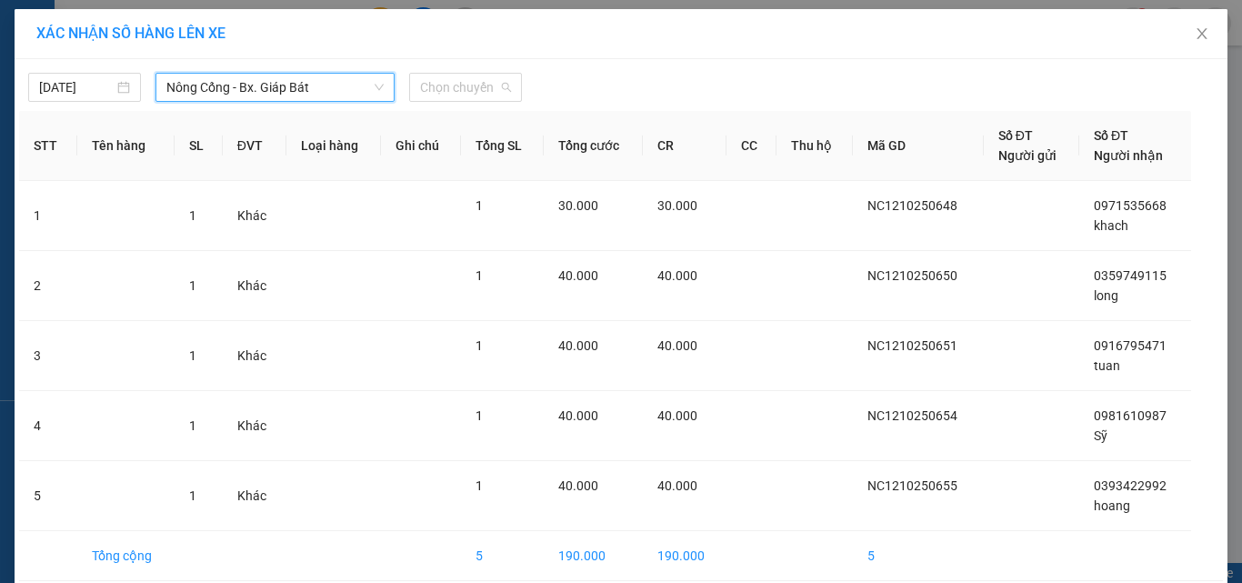
drag, startPoint x: 473, startPoint y: 94, endPoint x: 479, endPoint y: 171, distance: 77.5
click at [473, 102] on div "[DATE] Nông Cống - Bx. Giáp Bát Nông Cống - Bx. Giáp Bát LỌC THEO Nhóm tuyến Tu…" at bounding box center [621, 350] width 1213 height 583
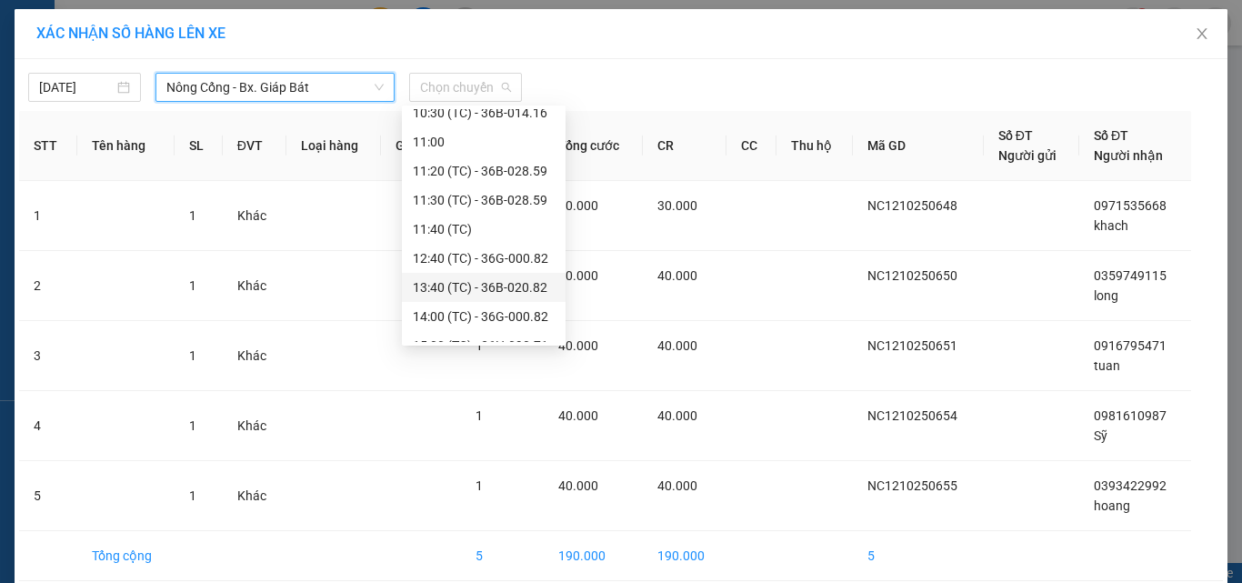
scroll to position [320, 0]
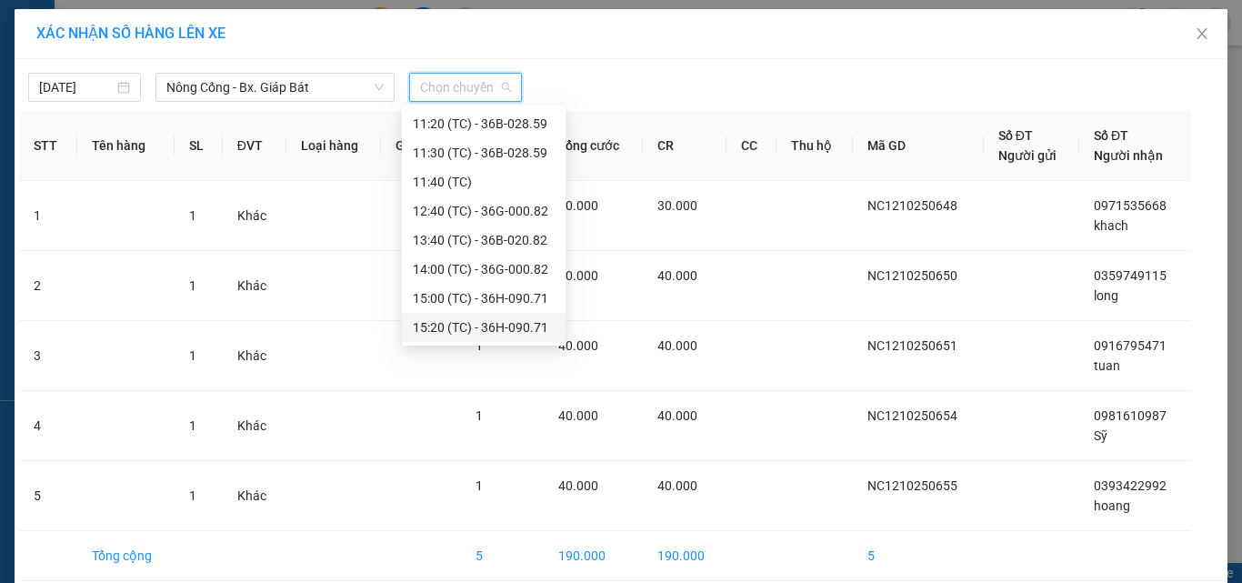
click at [518, 328] on div "15:20 (TC) - 36H-090.71" at bounding box center [484, 327] width 142 height 20
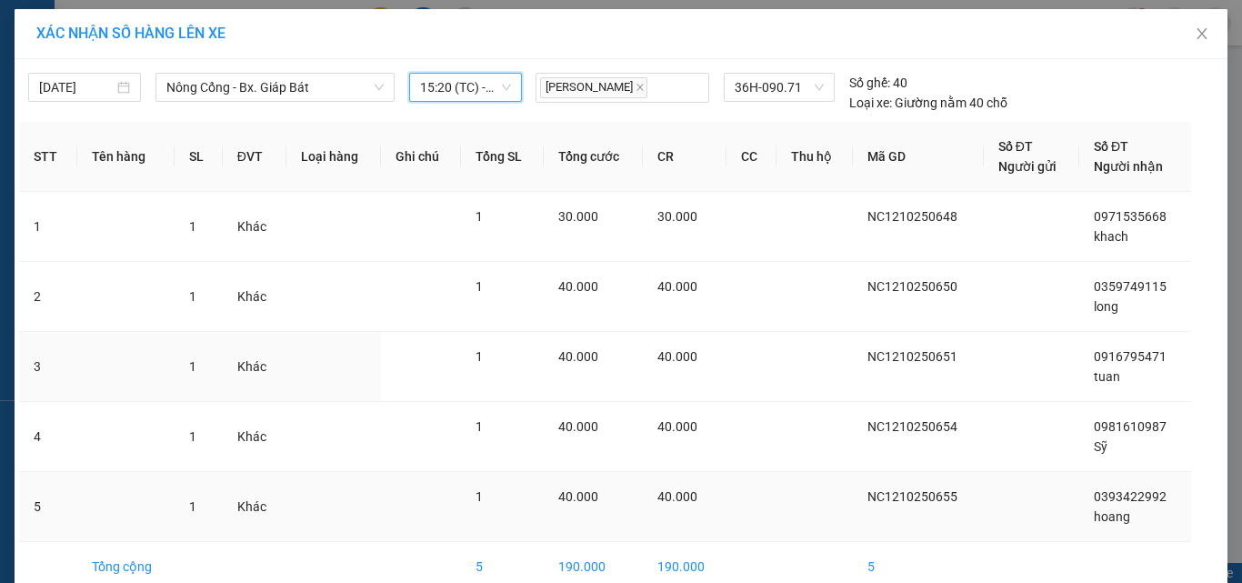
scroll to position [92, 0]
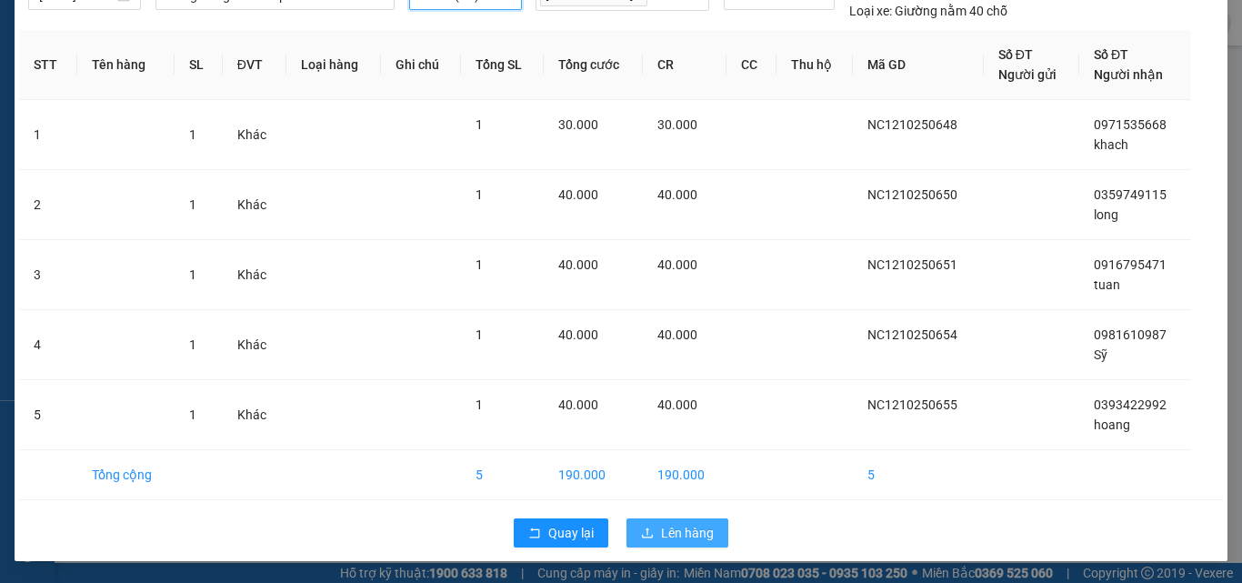
click at [676, 526] on span "Lên hàng" at bounding box center [687, 533] width 53 height 20
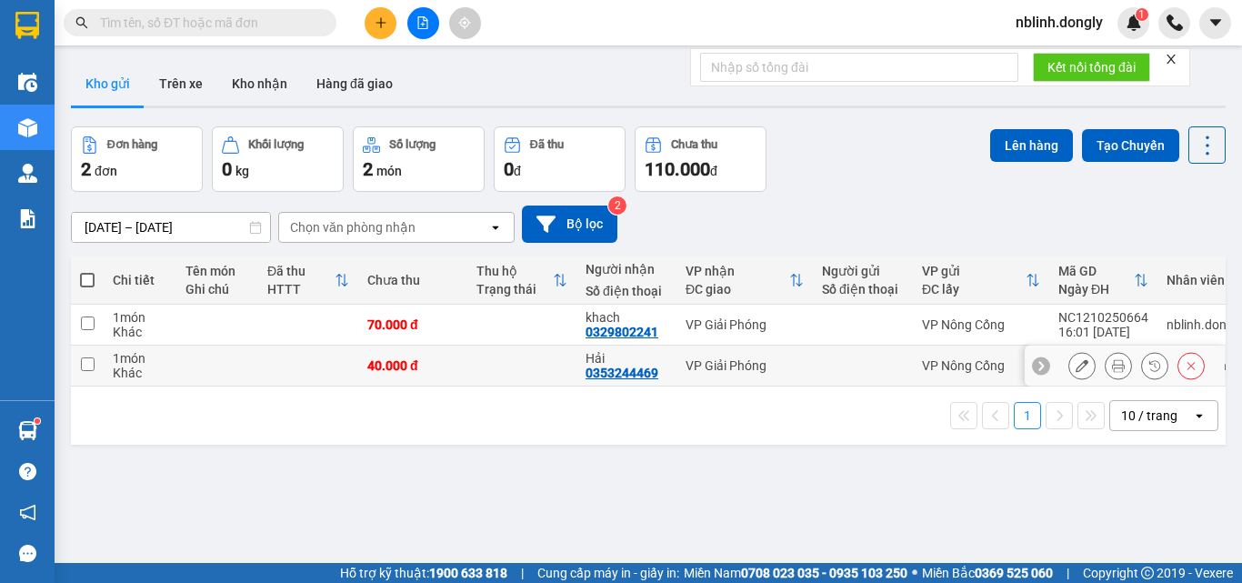
click at [85, 368] on input "checkbox" at bounding box center [88, 364] width 14 height 14
checkbox input "true"
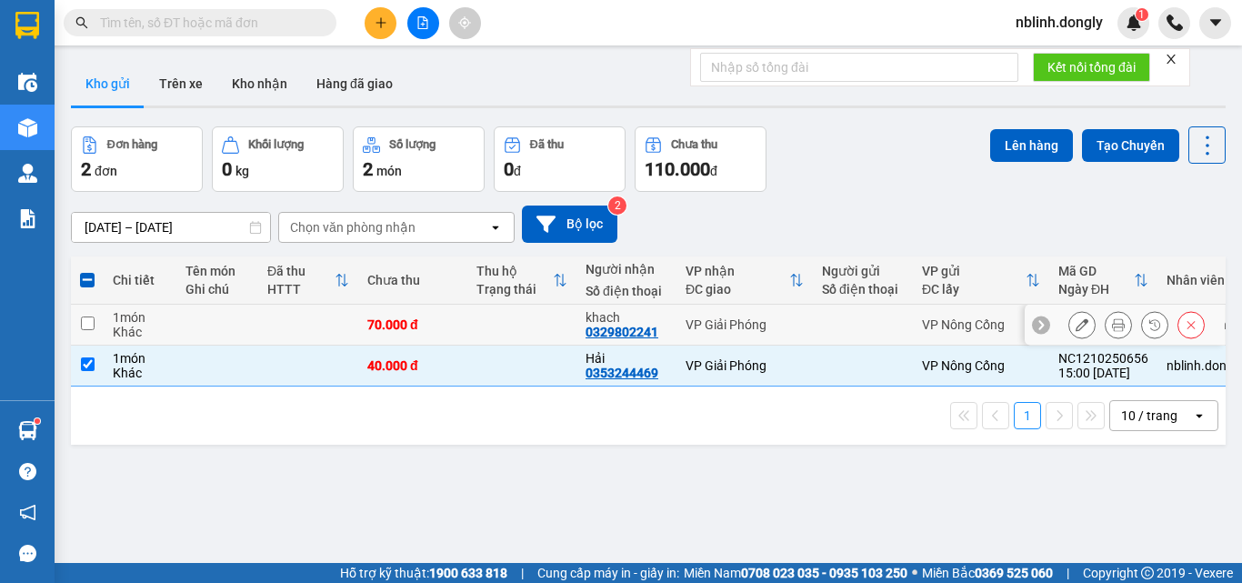
click at [85, 323] on input "checkbox" at bounding box center [88, 323] width 14 height 14
checkbox input "true"
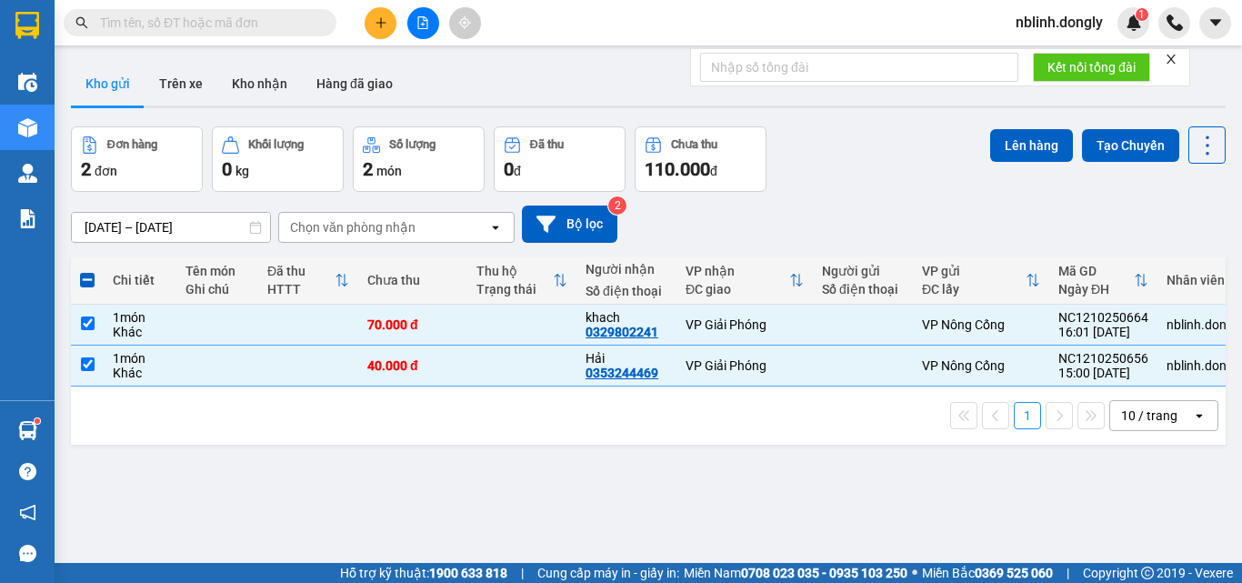
click at [1186, 34] on div at bounding box center [1174, 23] width 32 height 32
